Goal: Task Accomplishment & Management: Manage account settings

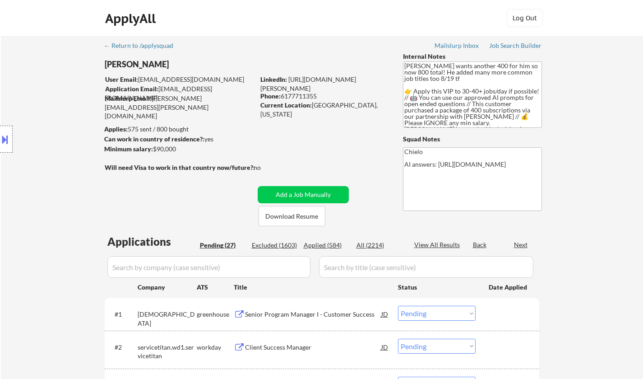
select select ""pending""
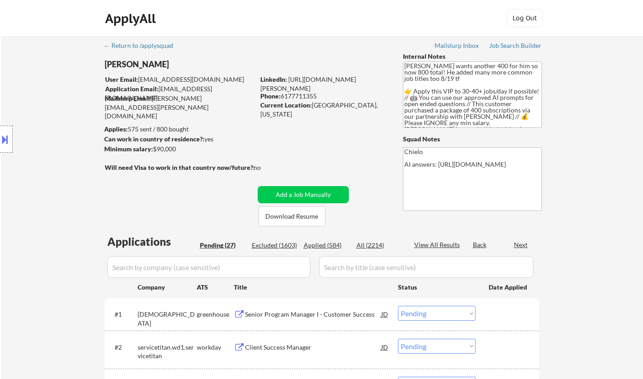
select select ""pending""
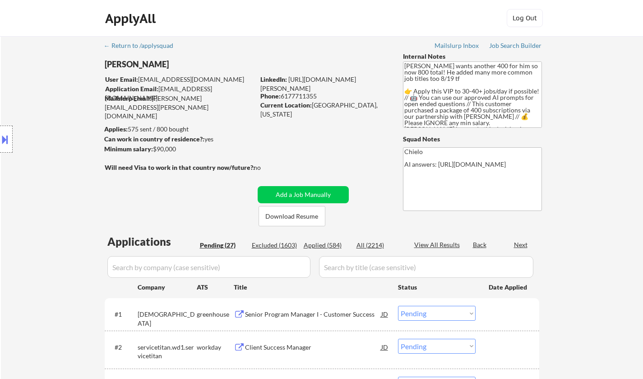
select select ""pending""
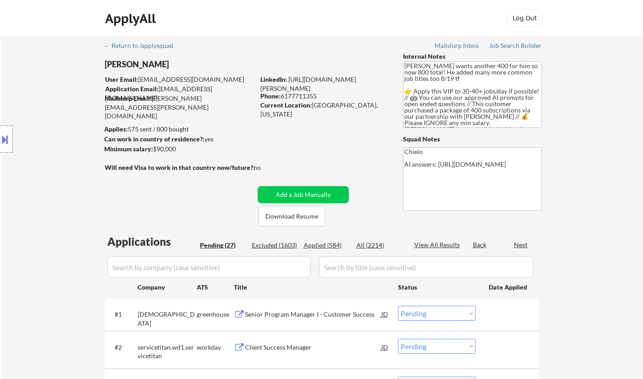
select select ""pending""
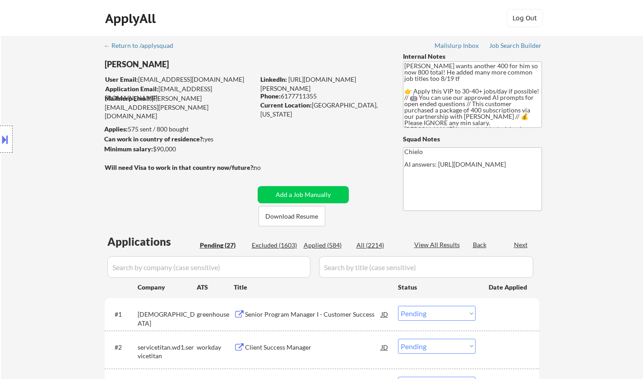
select select ""pending""
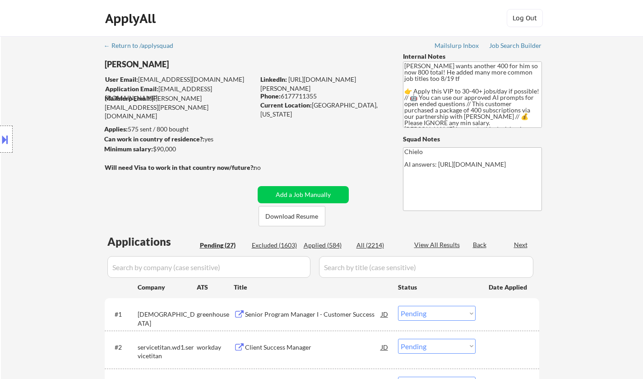
select select ""pending""
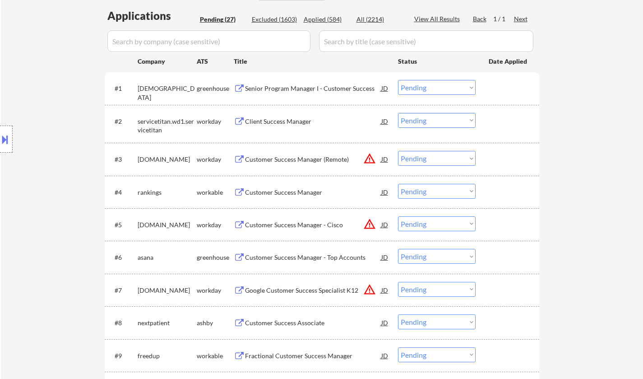
scroll to position [271, 0]
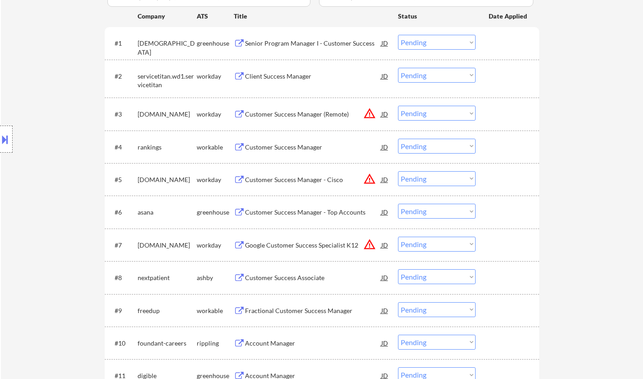
click at [283, 148] on div "Customer Success Manager" at bounding box center [313, 147] width 136 height 9
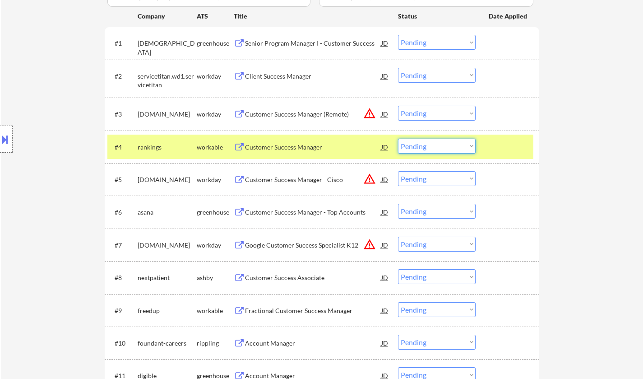
click at [418, 145] on select "Choose an option... Pending Applied Excluded (Questions) Excluded (Expired) Exc…" at bounding box center [437, 146] width 78 height 15
click at [398, 139] on select "Choose an option... Pending Applied Excluded (Questions) Excluded (Expired) Exc…" at bounding box center [437, 146] width 78 height 15
select select ""pending""
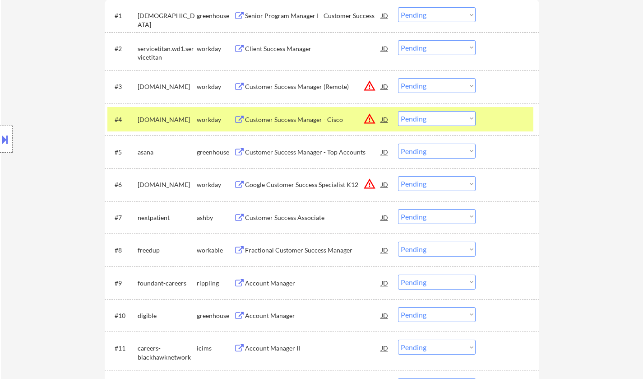
scroll to position [316, 0]
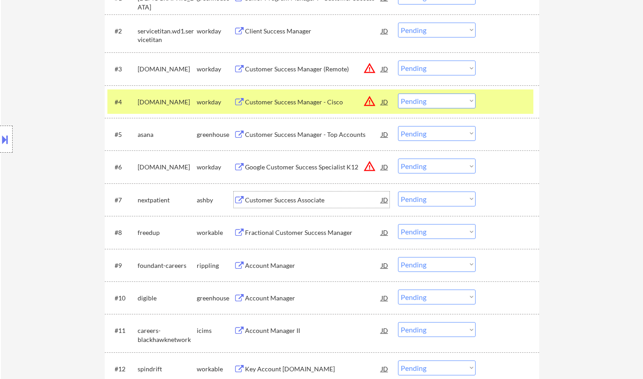
click at [294, 200] on div "Customer Success Associate" at bounding box center [313, 199] width 136 height 9
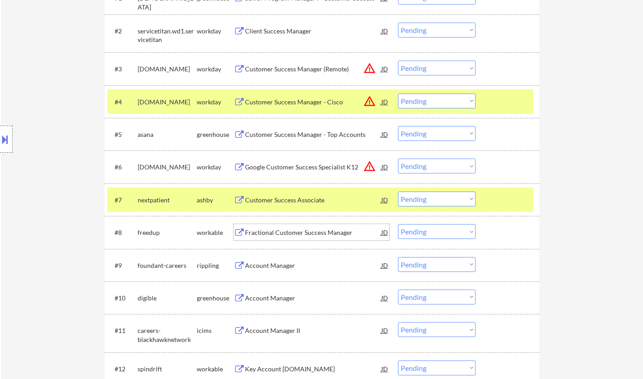
click at [294, 235] on div "Fractional Customer Success Manager" at bounding box center [313, 232] width 136 height 9
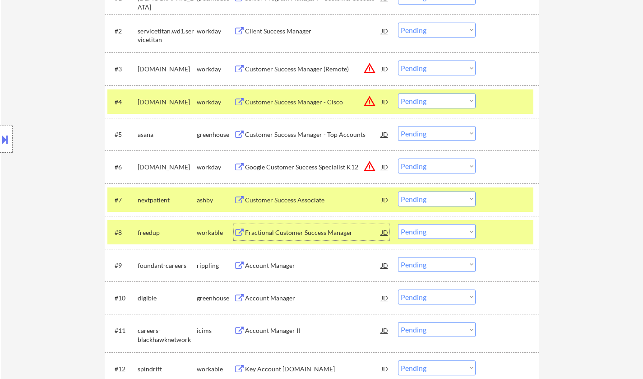
click at [443, 234] on select "Choose an option... Pending Applied Excluded (Questions) Excluded (Expired) Exc…" at bounding box center [437, 231] width 78 height 15
click at [398, 224] on select "Choose an option... Pending Applied Excluded (Questions) Excluded (Expired) Exc…" at bounding box center [437, 231] width 78 height 15
select select ""pending""
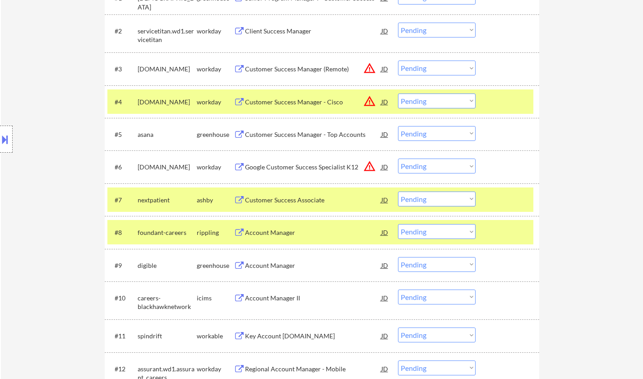
click at [265, 228] on div "Account Manager" at bounding box center [313, 232] width 136 height 9
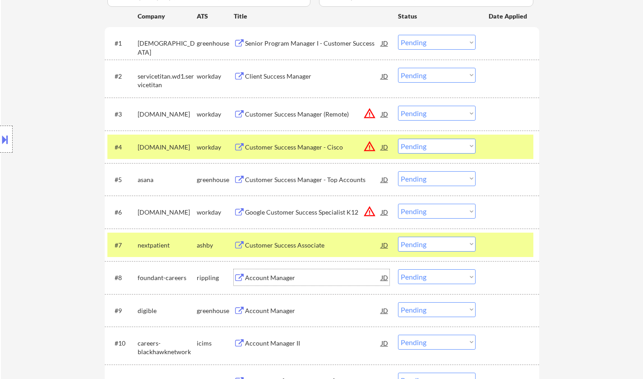
scroll to position [451, 0]
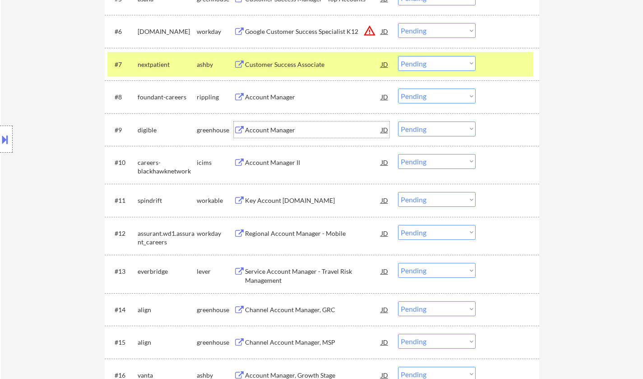
click at [272, 131] on div "Account Manager" at bounding box center [313, 129] width 136 height 9
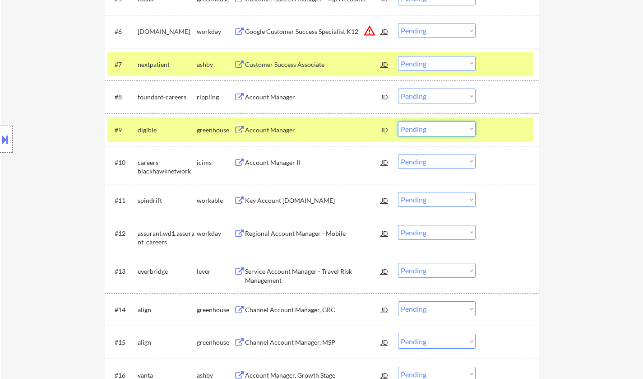
drag, startPoint x: 431, startPoint y: 129, endPoint x: 439, endPoint y: 135, distance: 10.4
click at [432, 129] on select "Choose an option... Pending Applied Excluded (Questions) Excluded (Expired) Exc…" at bounding box center [437, 128] width 78 height 15
click at [398, 121] on select "Choose an option... Pending Applied Excluded (Questions) Excluded (Expired) Exc…" at bounding box center [437, 128] width 78 height 15
select select ""pending""
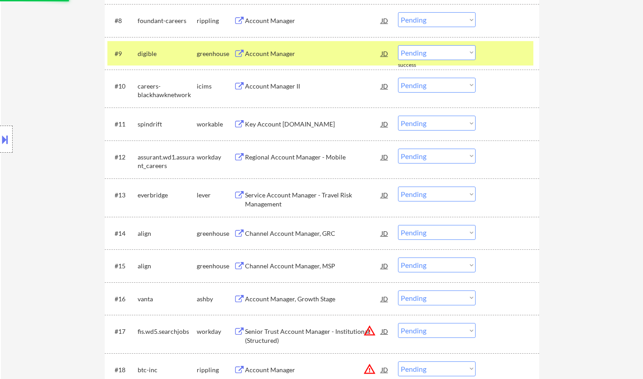
scroll to position [542, 0]
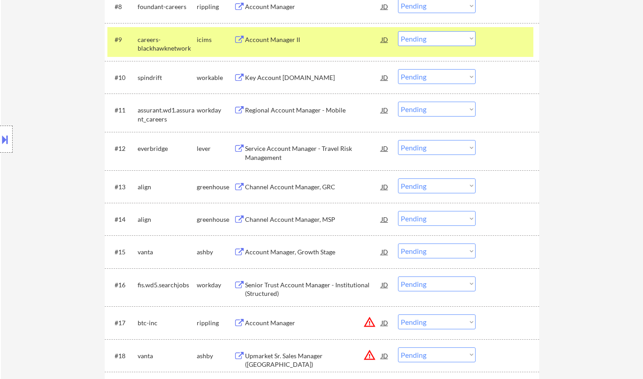
click at [304, 251] on div "Account Manager, Growth Stage" at bounding box center [313, 251] width 136 height 9
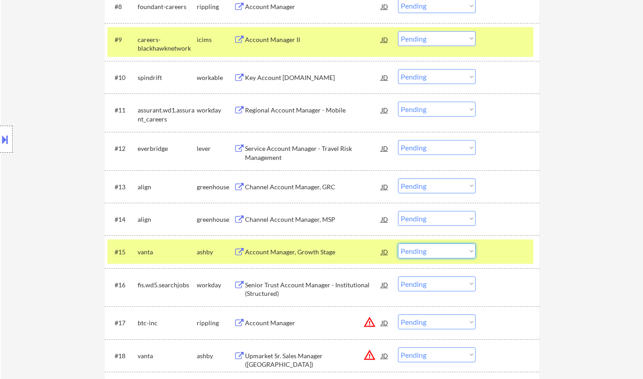
click at [452, 256] on select "Choose an option... Pending Applied Excluded (Questions) Excluded (Expired) Exc…" at bounding box center [437, 250] width 78 height 15
click at [398, 243] on select "Choose an option... Pending Applied Excluded (Questions) Excluded (Expired) Exc…" at bounding box center [437, 250] width 78 height 15
select select ""pending""
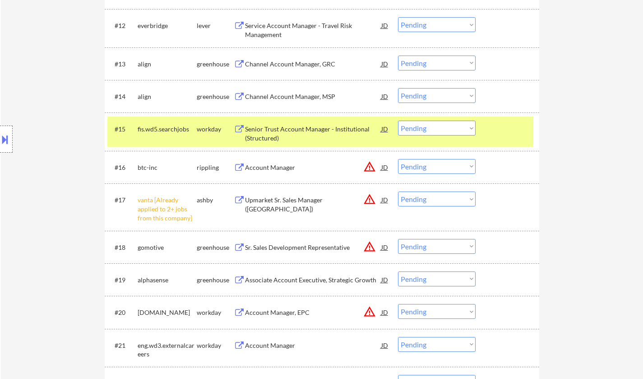
scroll to position [677, 0]
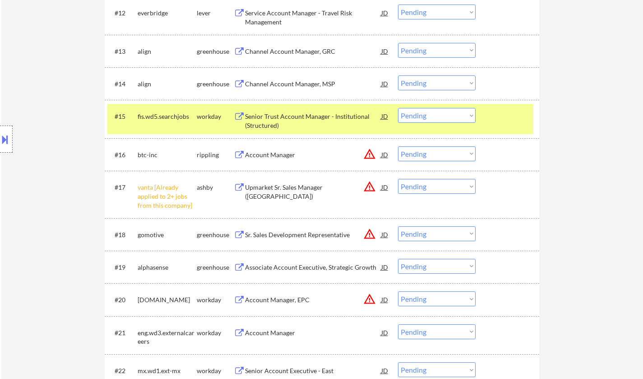
click at [432, 187] on select "Choose an option... Pending Applied Excluded (Questions) Excluded (Expired) Exc…" at bounding box center [437, 186] width 78 height 15
click at [398, 179] on select "Choose an option... Pending Applied Excluded (Questions) Excluded (Expired) Exc…" at bounding box center [437, 186] width 78 height 15
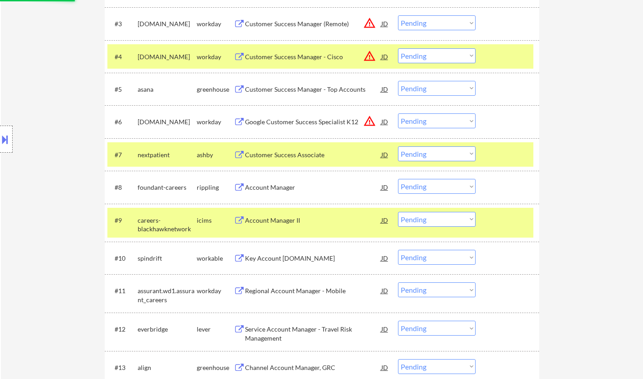
select select ""pending""
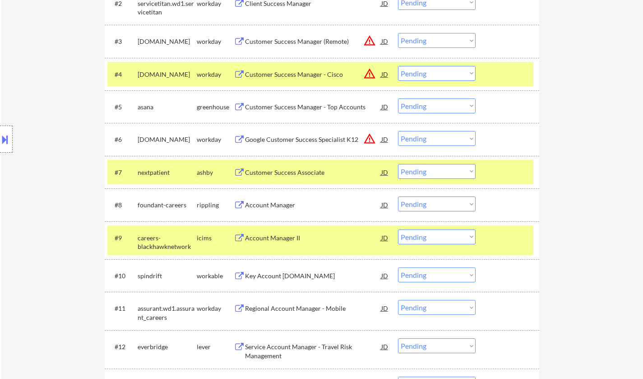
scroll to position [361, 0]
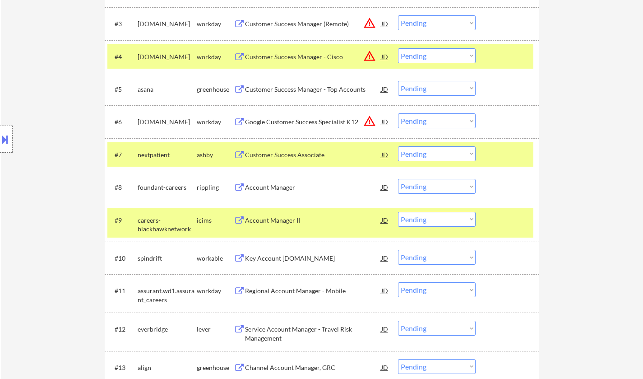
drag, startPoint x: 445, startPoint y: 186, endPoint x: 446, endPoint y: 193, distance: 7.8
click at [445, 186] on select "Choose an option... Pending Applied Excluded (Questions) Excluded (Expired) Exc…" at bounding box center [437, 186] width 78 height 15
click at [398, 179] on select "Choose an option... Pending Applied Excluded (Questions) Excluded (Expired) Exc…" at bounding box center [437, 186] width 78 height 15
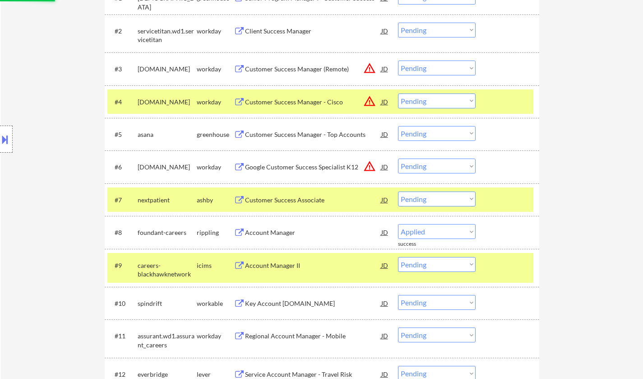
scroll to position [226, 0]
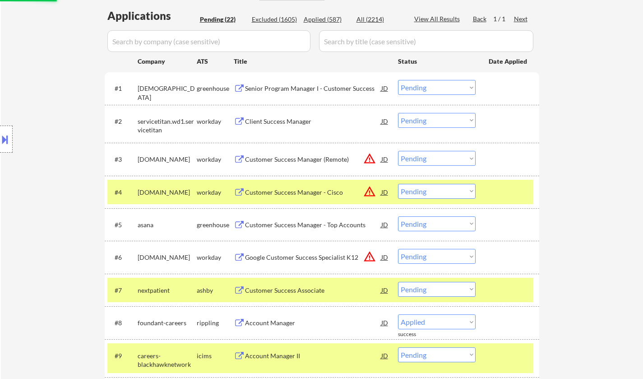
select select ""pending""
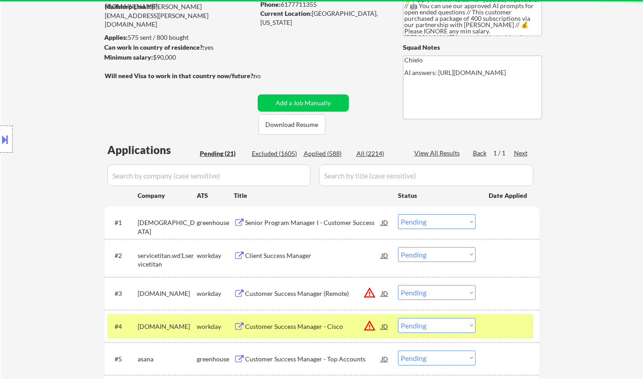
scroll to position [135, 0]
